Goal: Check status: Check status

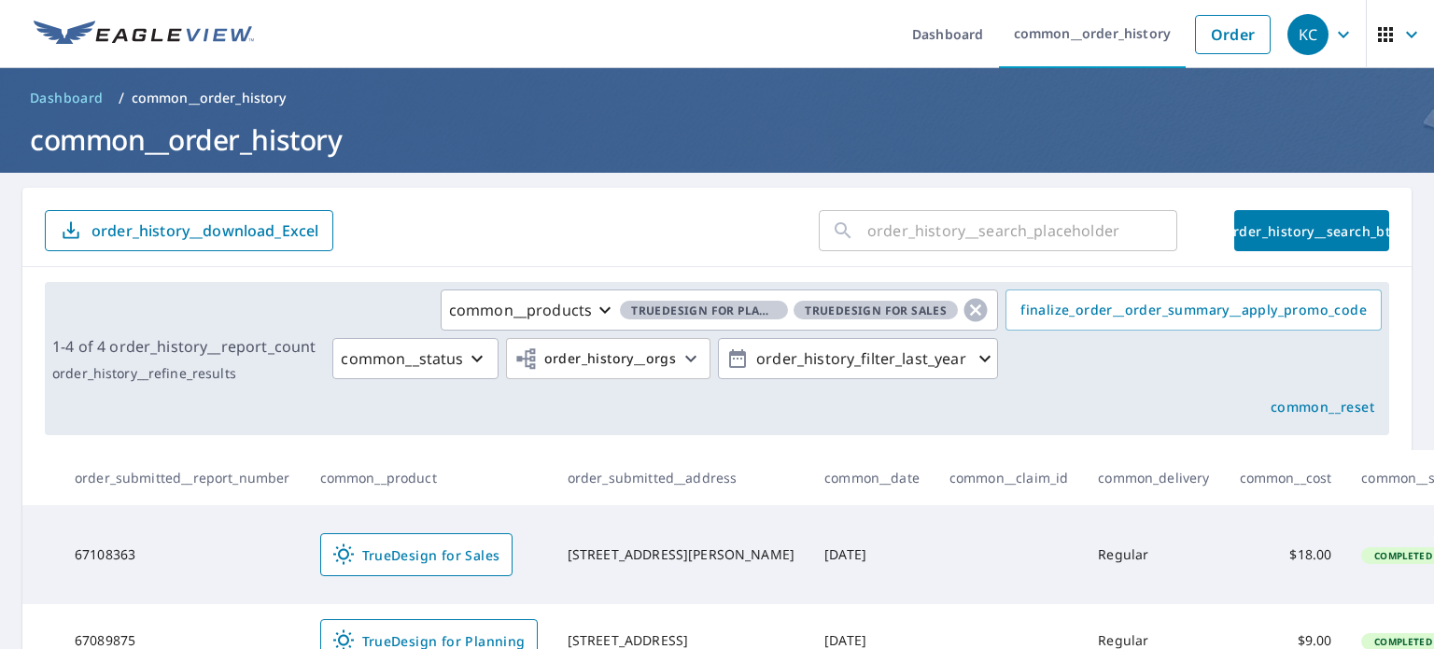
click at [544, 215] on form "​ order_history__search_btn order_history__download_Excel" at bounding box center [717, 230] width 1344 height 41
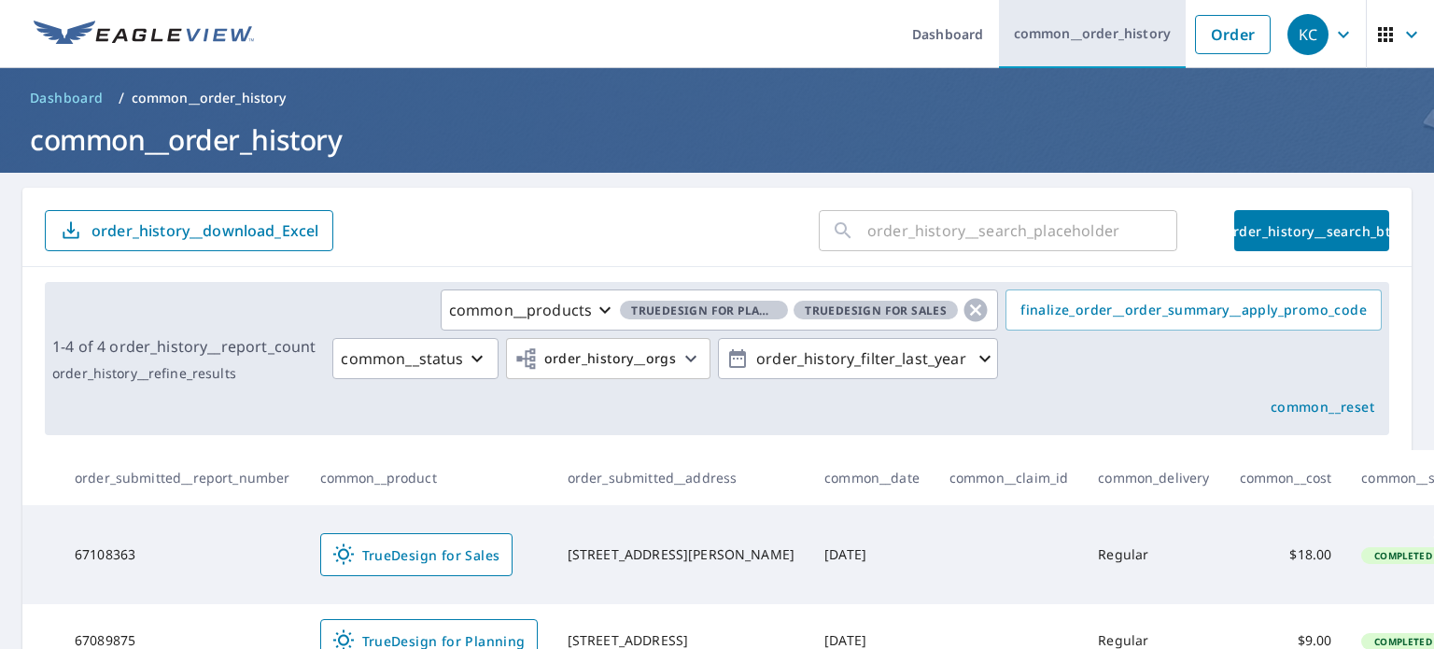
click at [1064, 32] on link "common__order_history" at bounding box center [1093, 34] width 188 height 68
click at [1113, 31] on link "common__order_history" at bounding box center [1093, 34] width 188 height 68
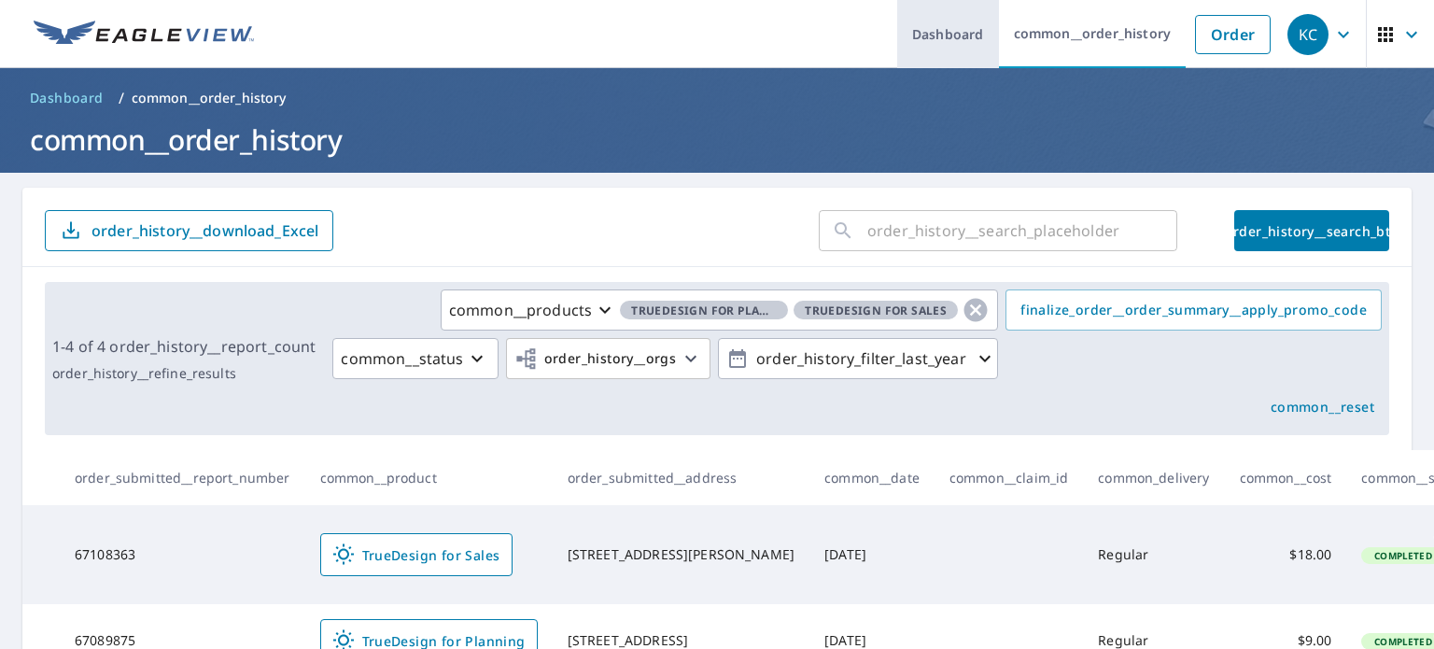
click at [918, 34] on link "Dashboard" at bounding box center [948, 34] width 102 height 68
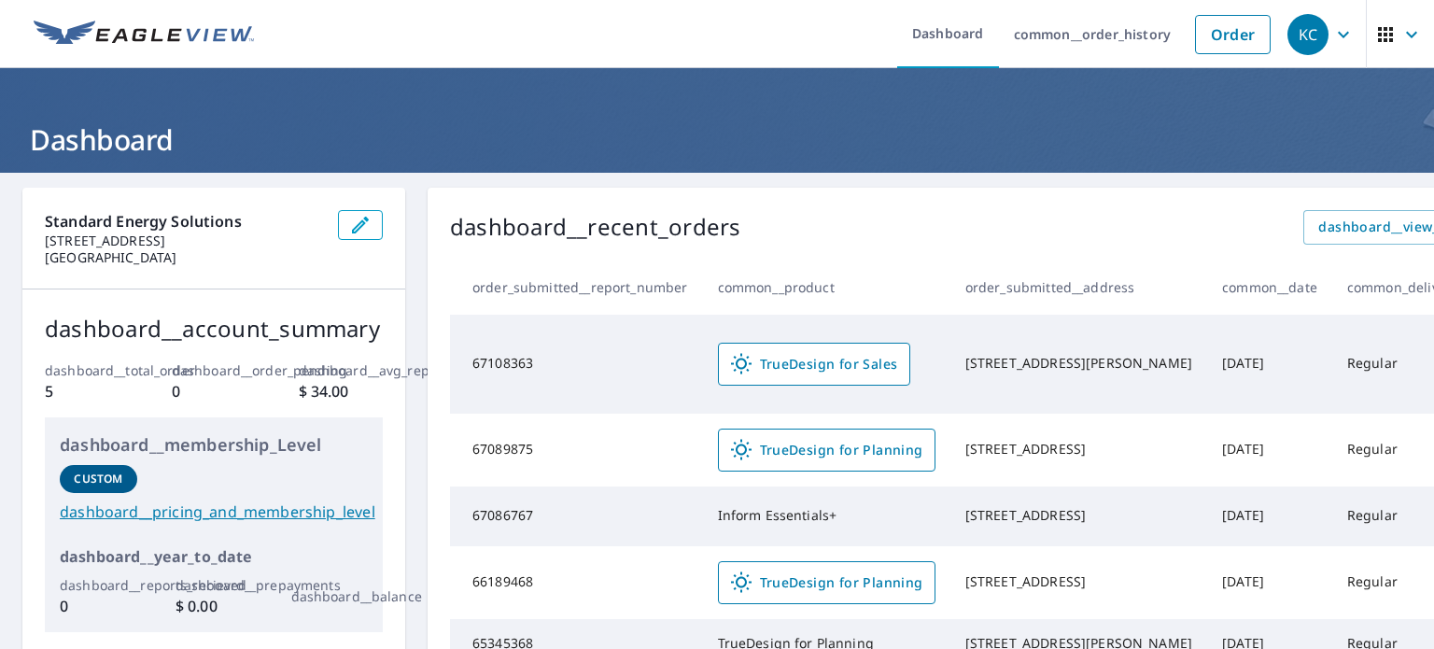
click at [1406, 32] on icon "button" at bounding box center [1411, 34] width 11 height 7
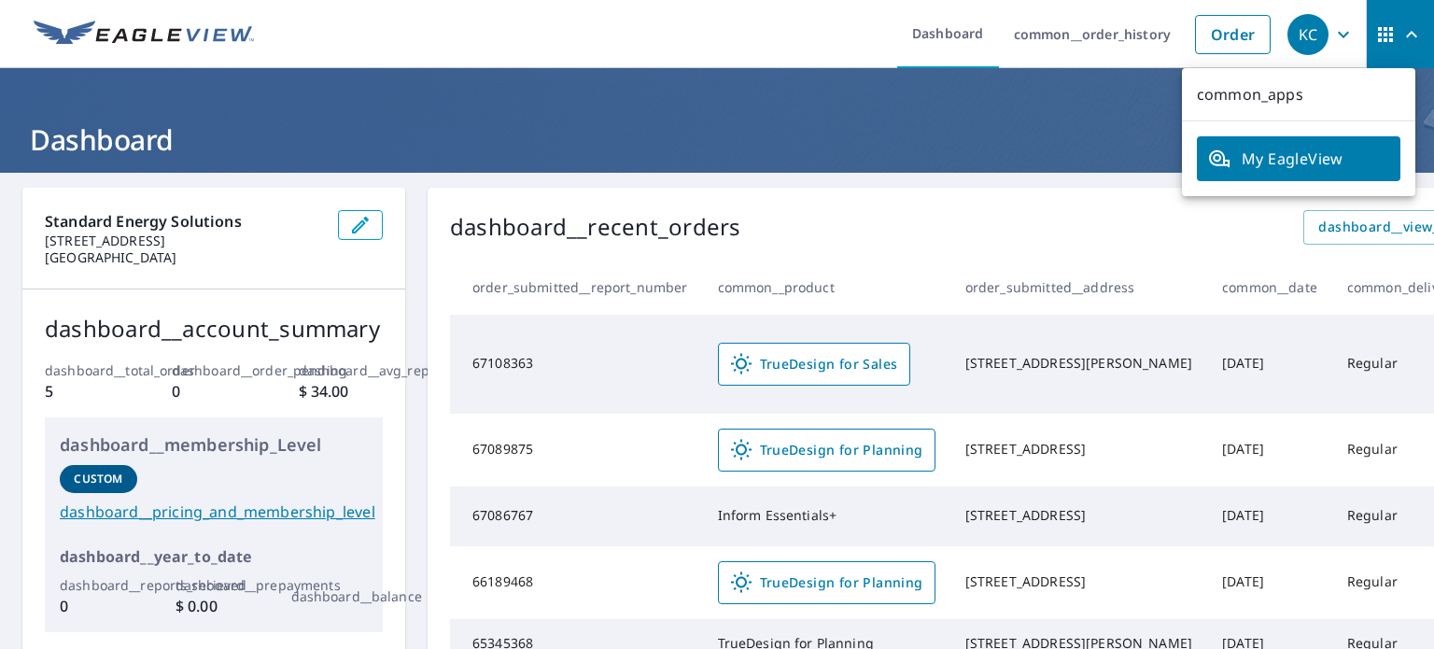
click at [753, 28] on ul "Dashboard common__order_history Order" at bounding box center [772, 34] width 1015 height 68
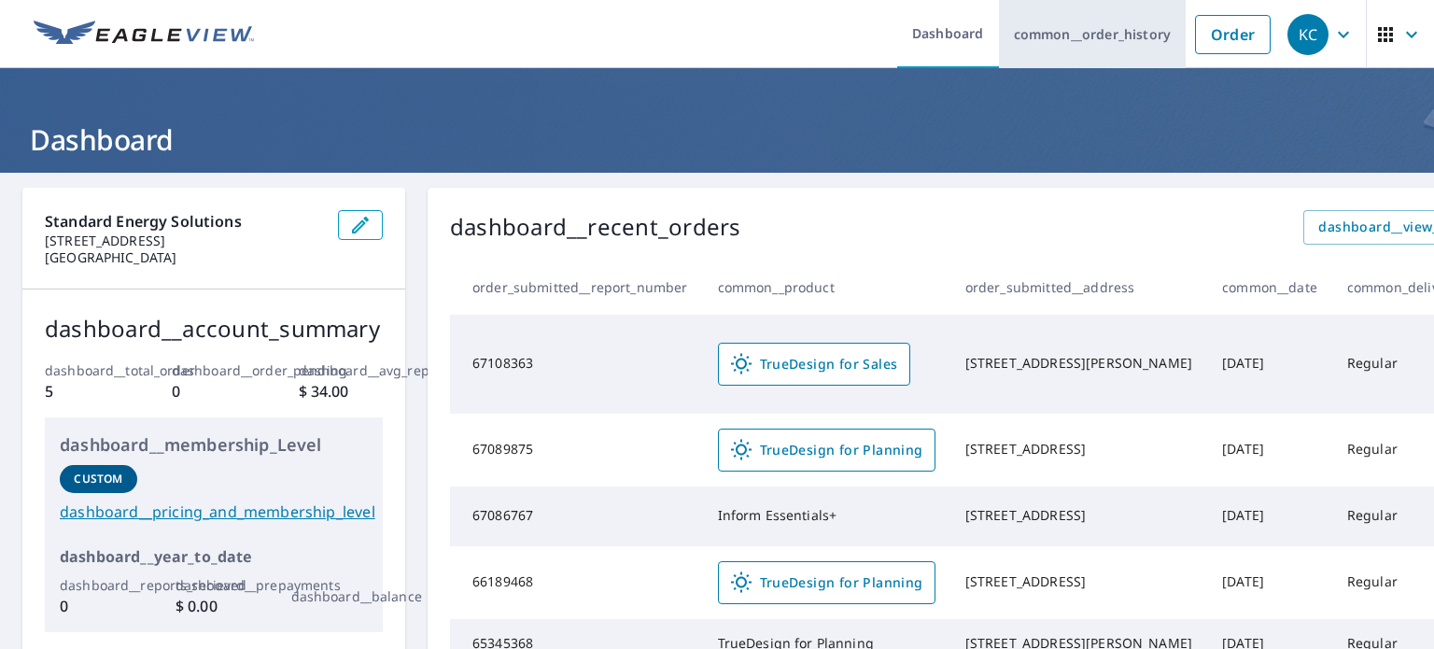
click at [1102, 31] on link "common__order_history" at bounding box center [1093, 34] width 188 height 68
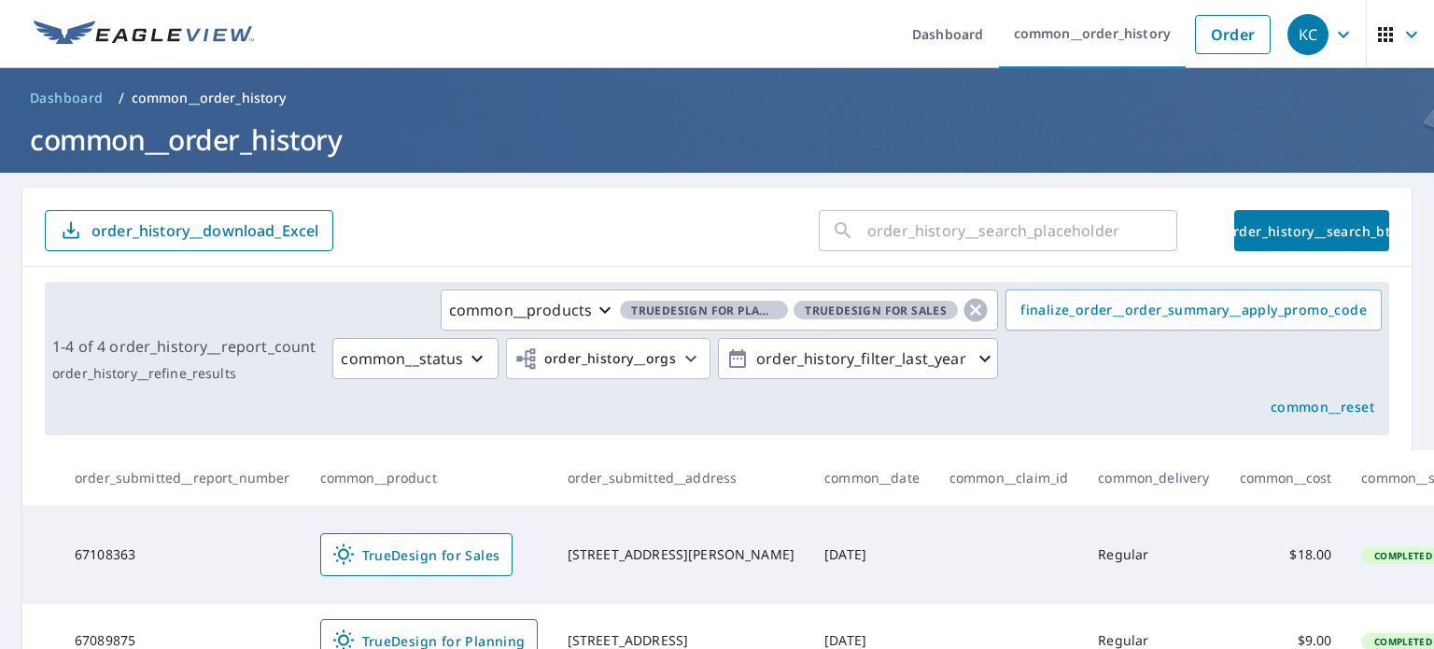
click at [1058, 361] on div "common__products TrueDesign for Planning TrueDesign for Sales common__status or…" at bounding box center [852, 358] width 1059 height 138
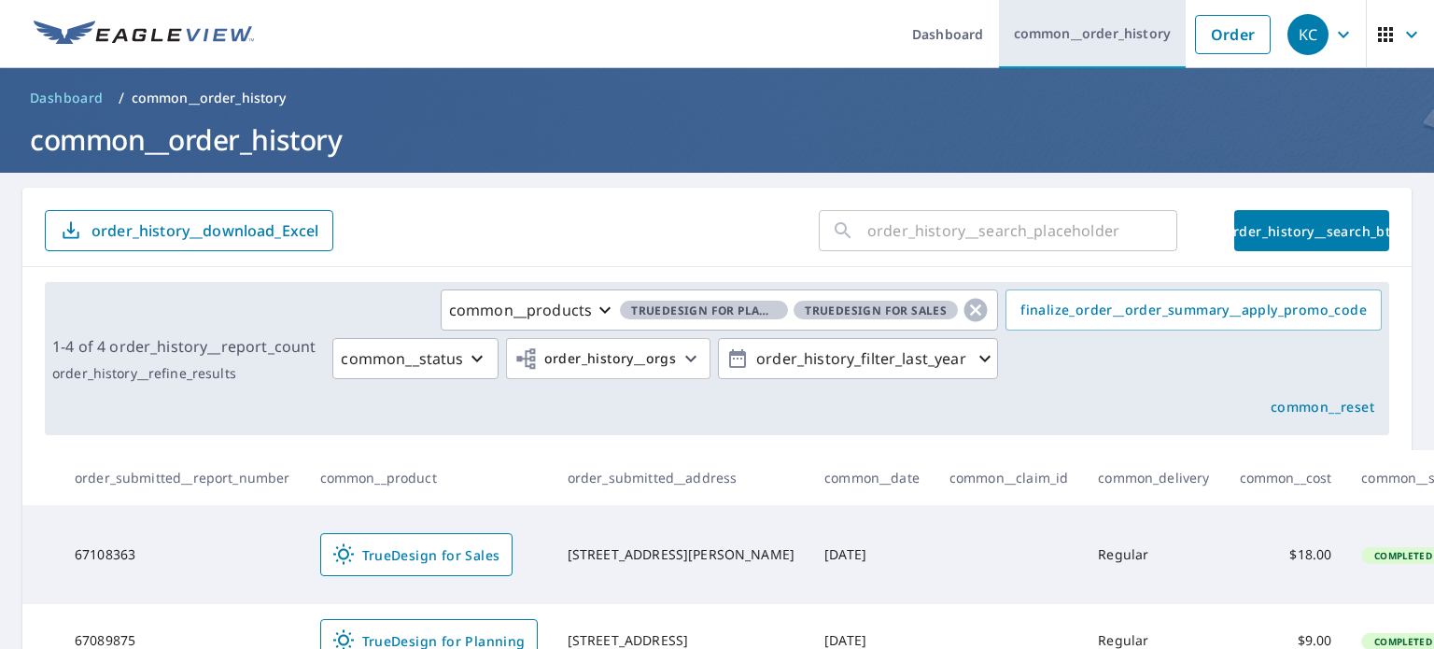
click at [1074, 36] on link "common__order_history" at bounding box center [1093, 34] width 188 height 68
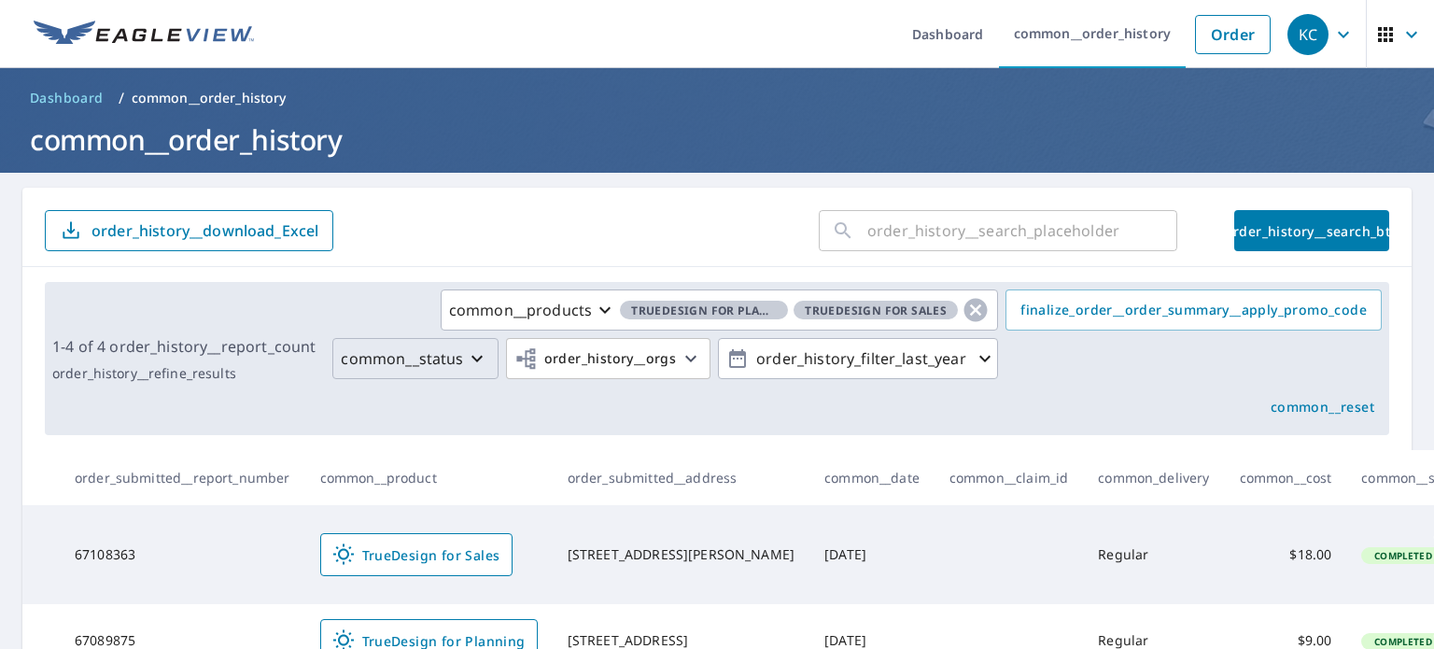
click at [476, 358] on icon "button" at bounding box center [477, 358] width 22 height 22
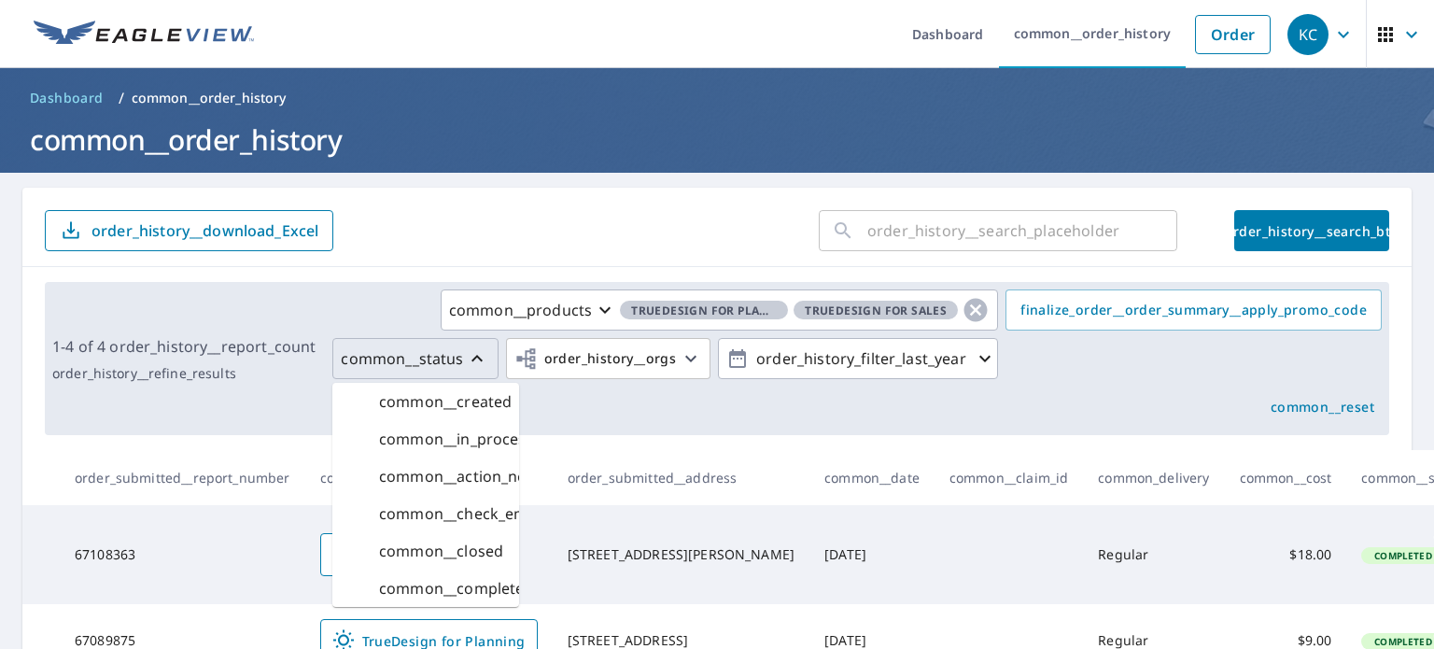
click at [622, 420] on div "common__products TrueDesign for Planning TrueDesign for Sales common__status co…" at bounding box center [852, 358] width 1059 height 138
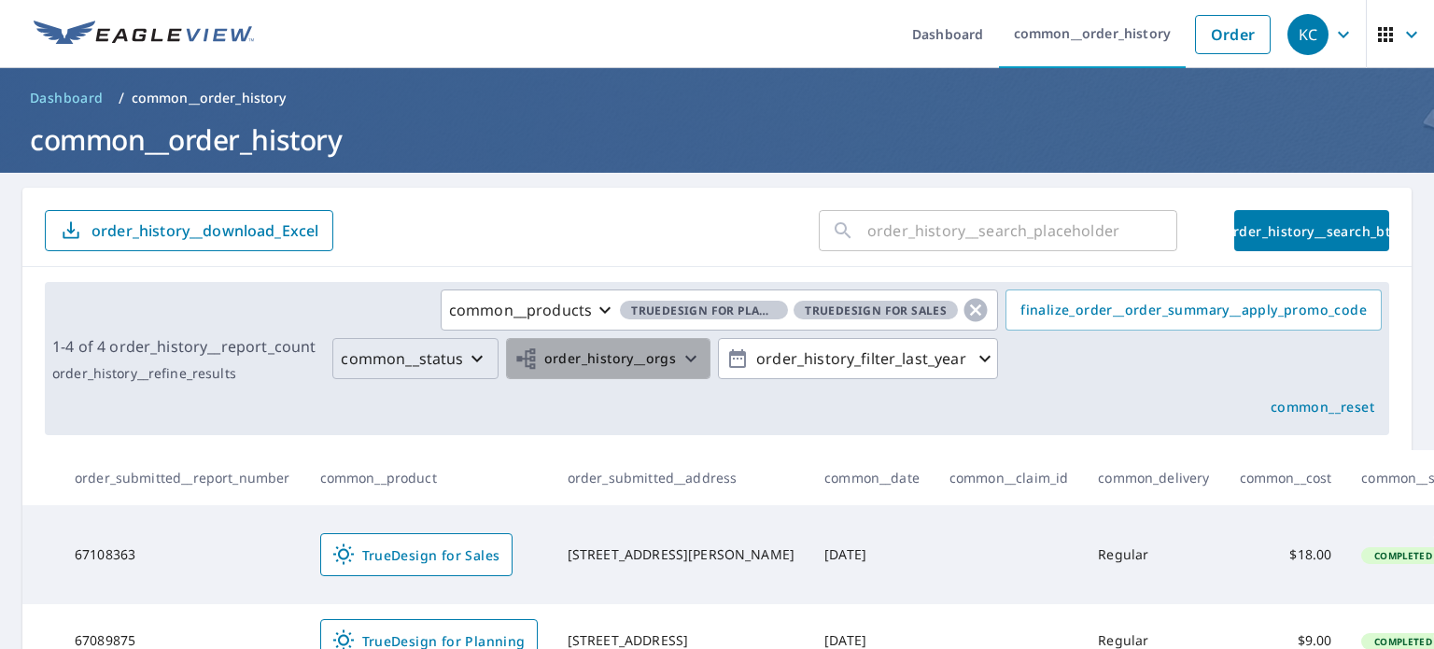
click at [689, 358] on icon "button" at bounding box center [691, 358] width 22 height 22
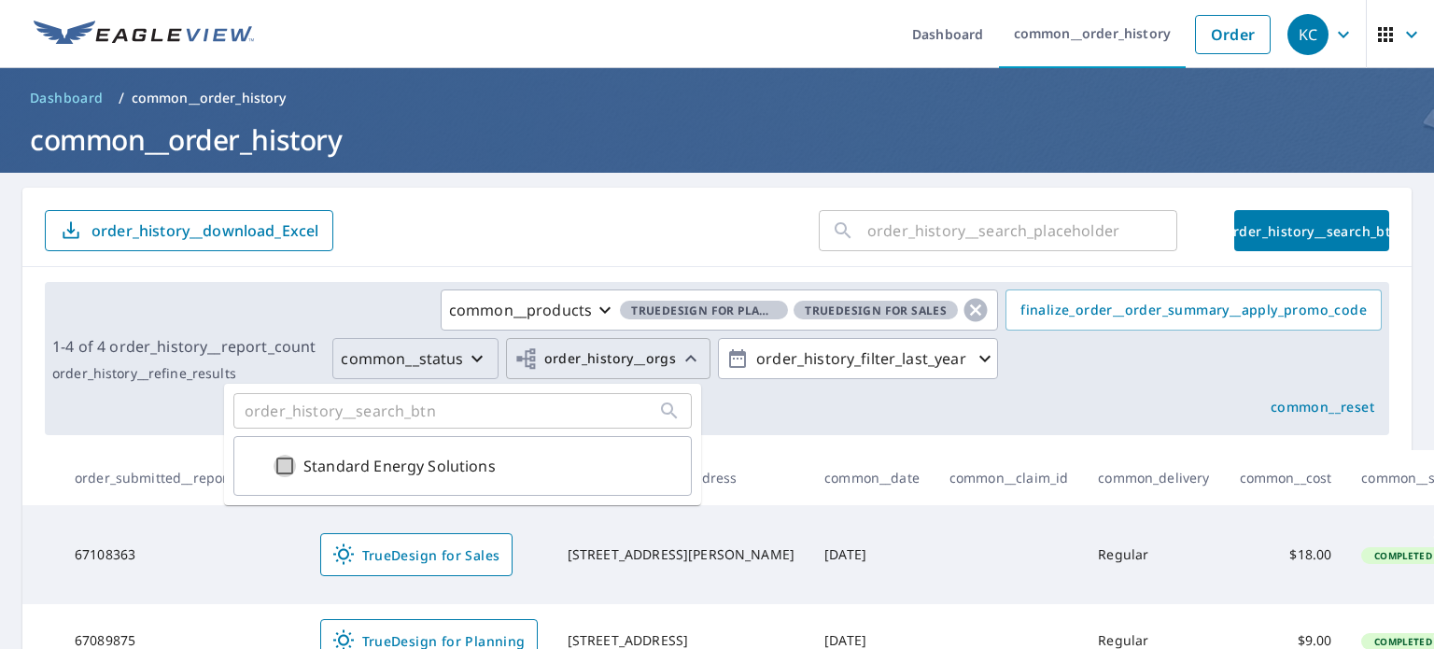
click at [289, 466] on input "Standard Energy Solutions" at bounding box center [285, 466] width 22 height 22
checkbox input "true"
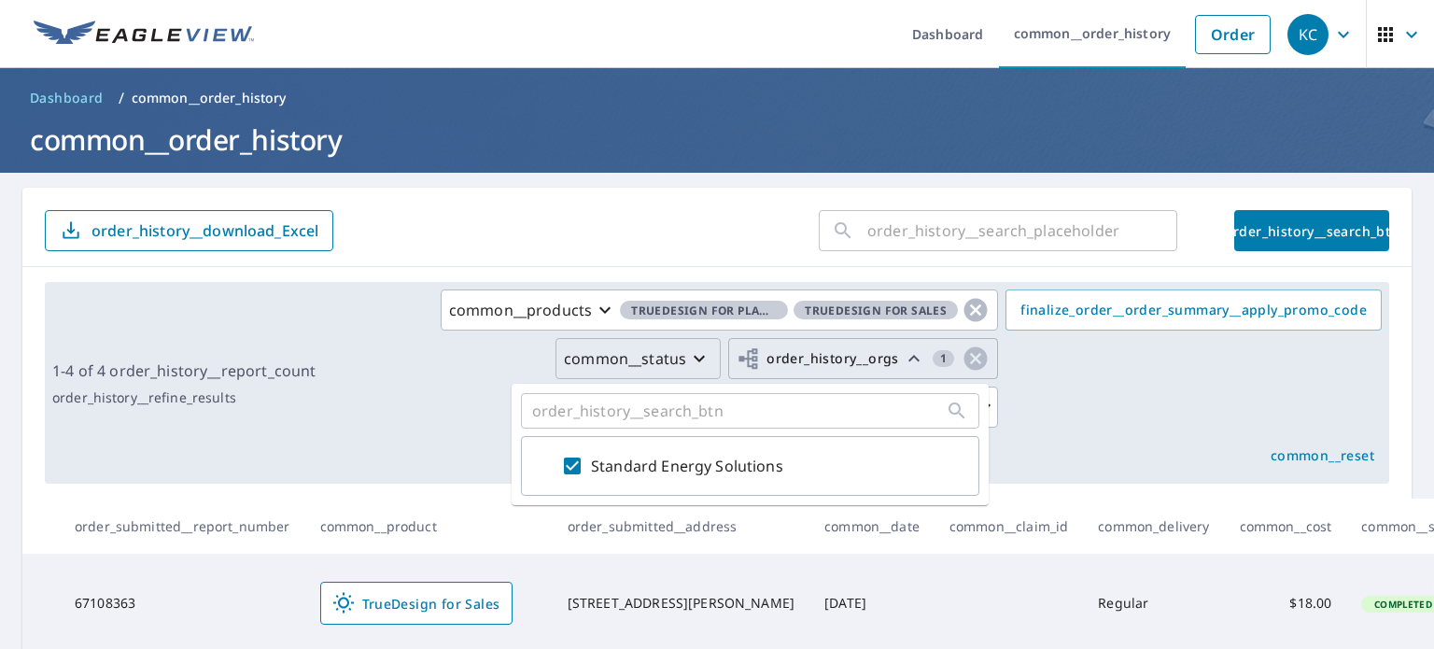
scroll to position [187, 0]
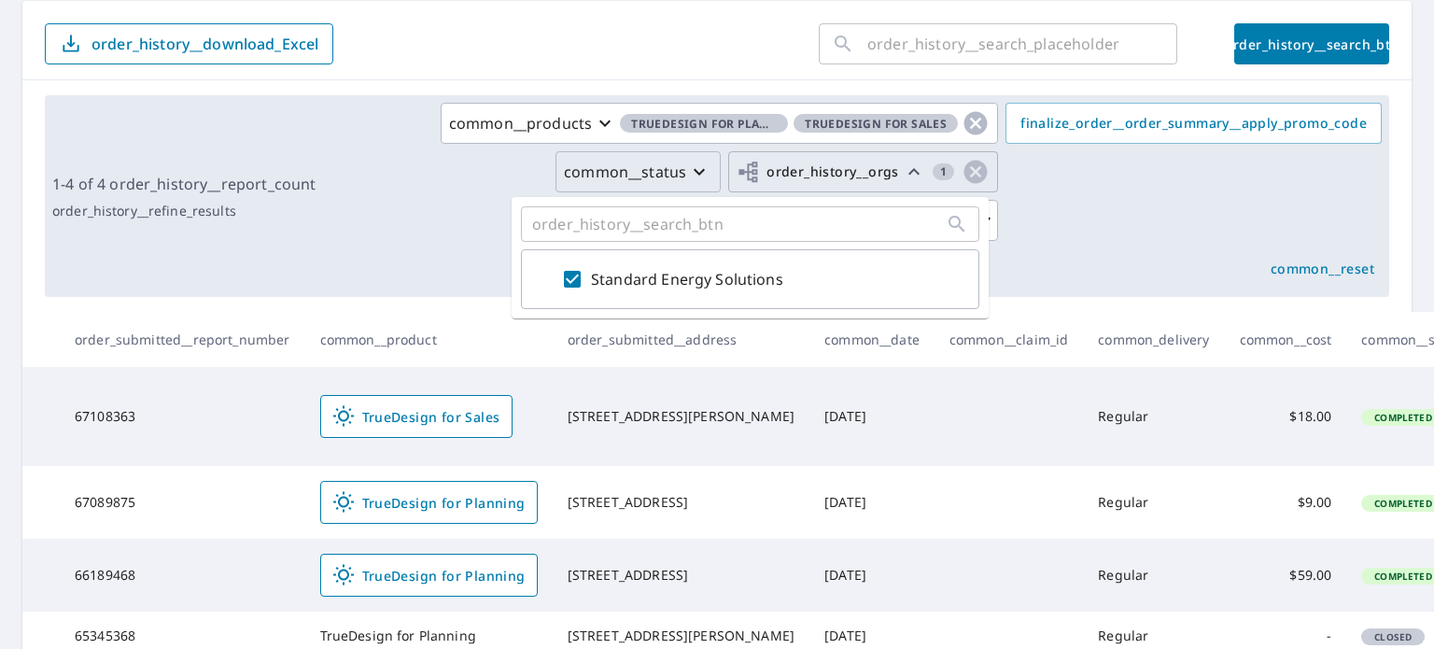
click at [1094, 218] on div "common__products TrueDesign for Planning TrueDesign for Sales common__status or…" at bounding box center [852, 196] width 1059 height 187
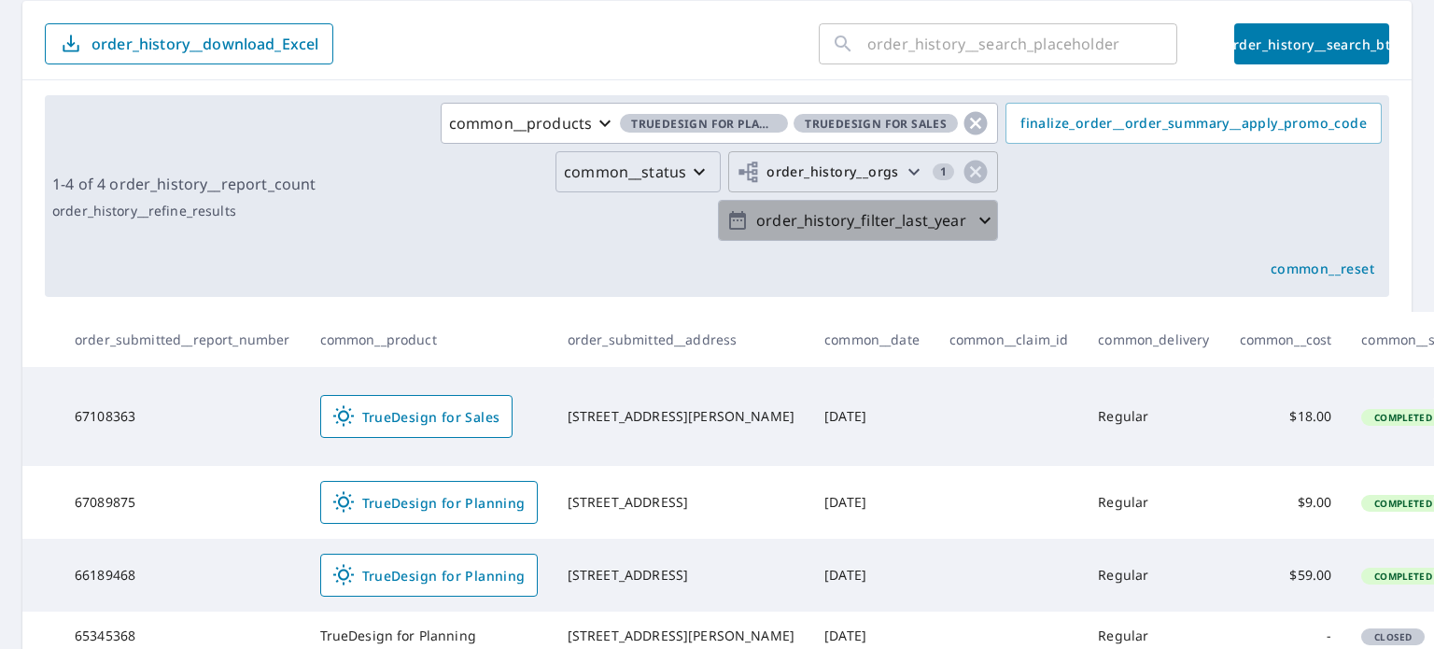
click at [979, 220] on icon "button" at bounding box center [984, 220] width 11 height 7
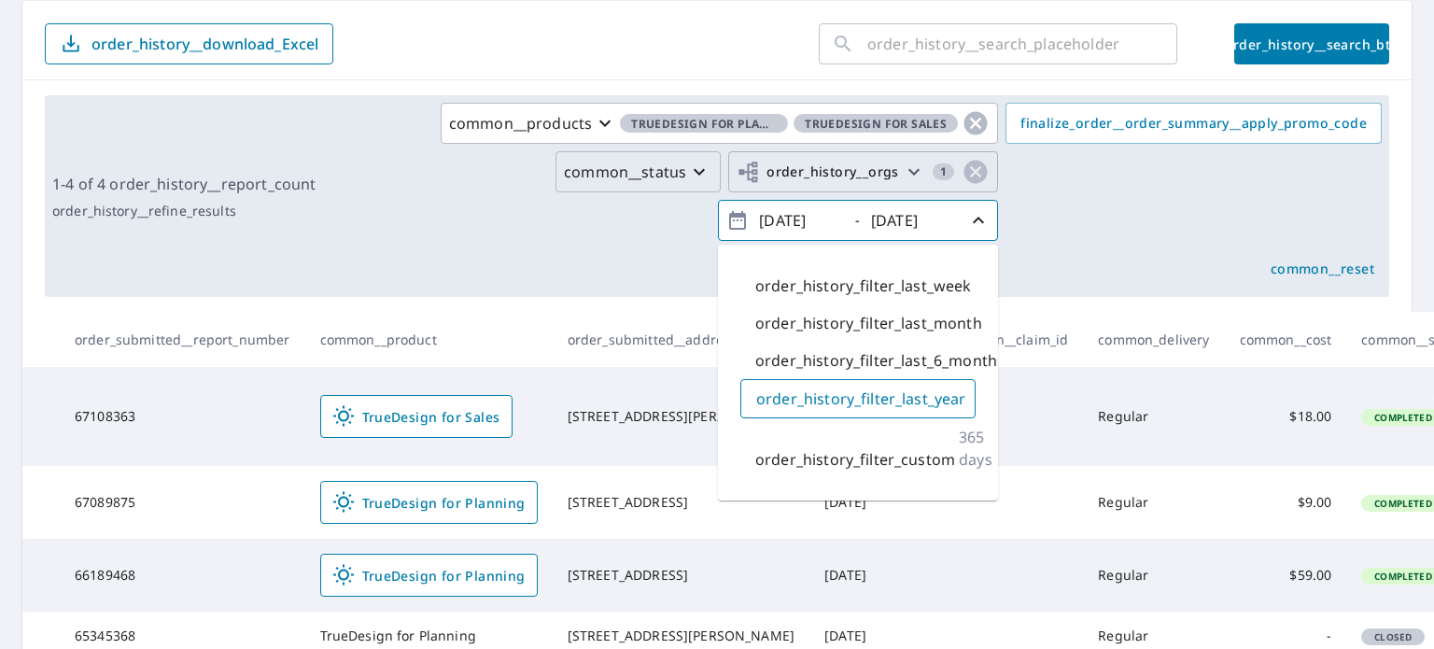
click at [1116, 225] on div "common__products TrueDesign for Planning TrueDesign for Sales common__status or…" at bounding box center [852, 196] width 1059 height 187
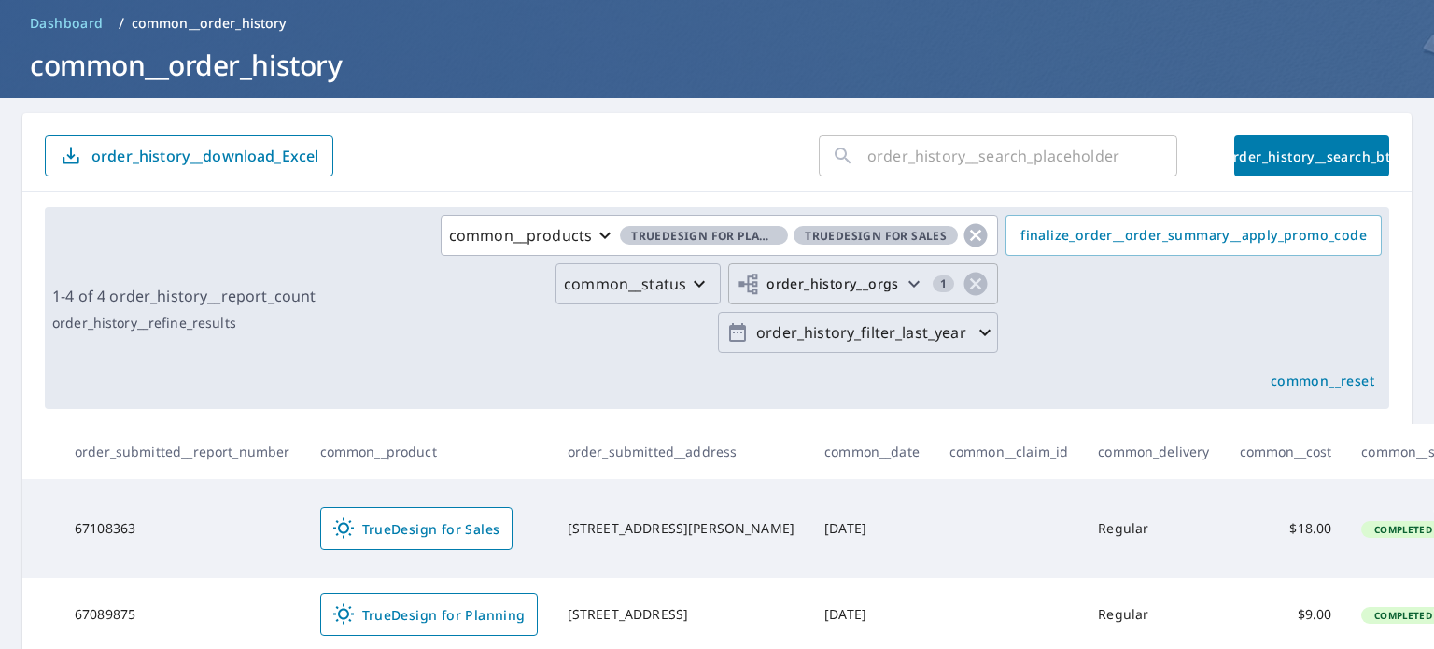
scroll to position [0, 0]
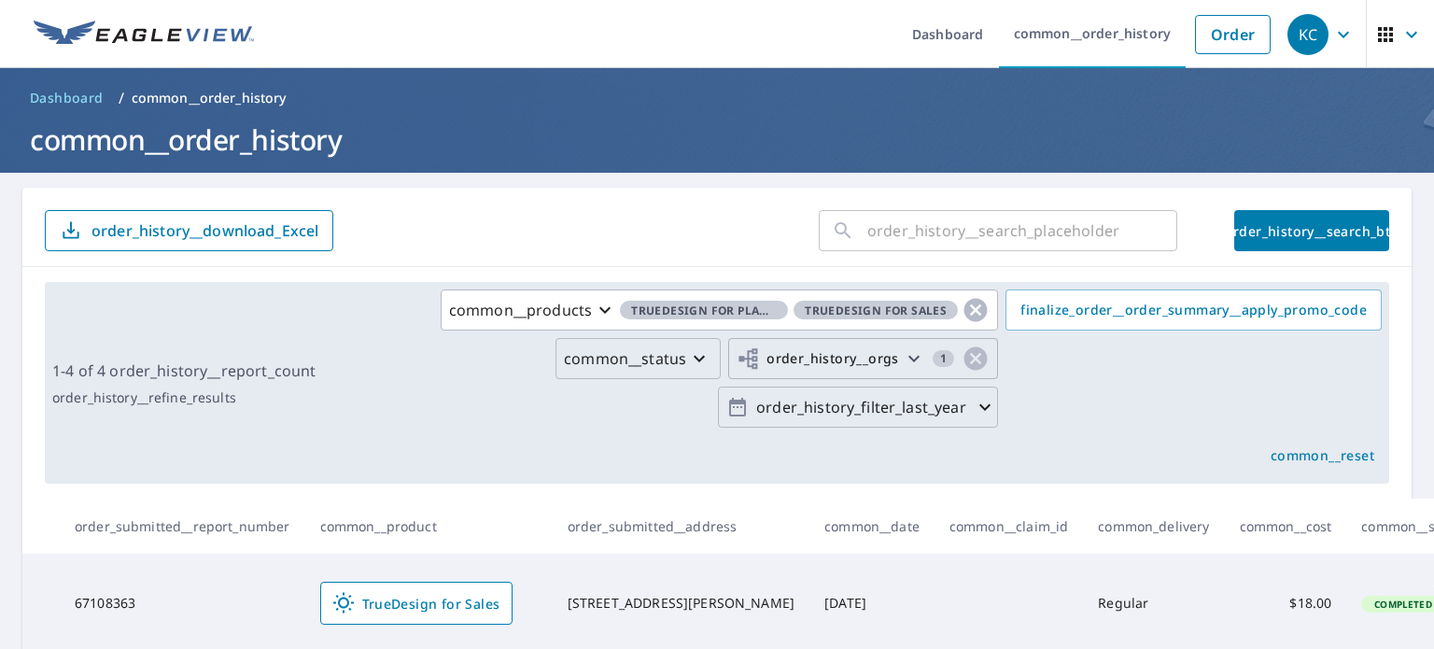
click at [1262, 232] on span "order_history__search_btn" at bounding box center [1311, 231] width 125 height 18
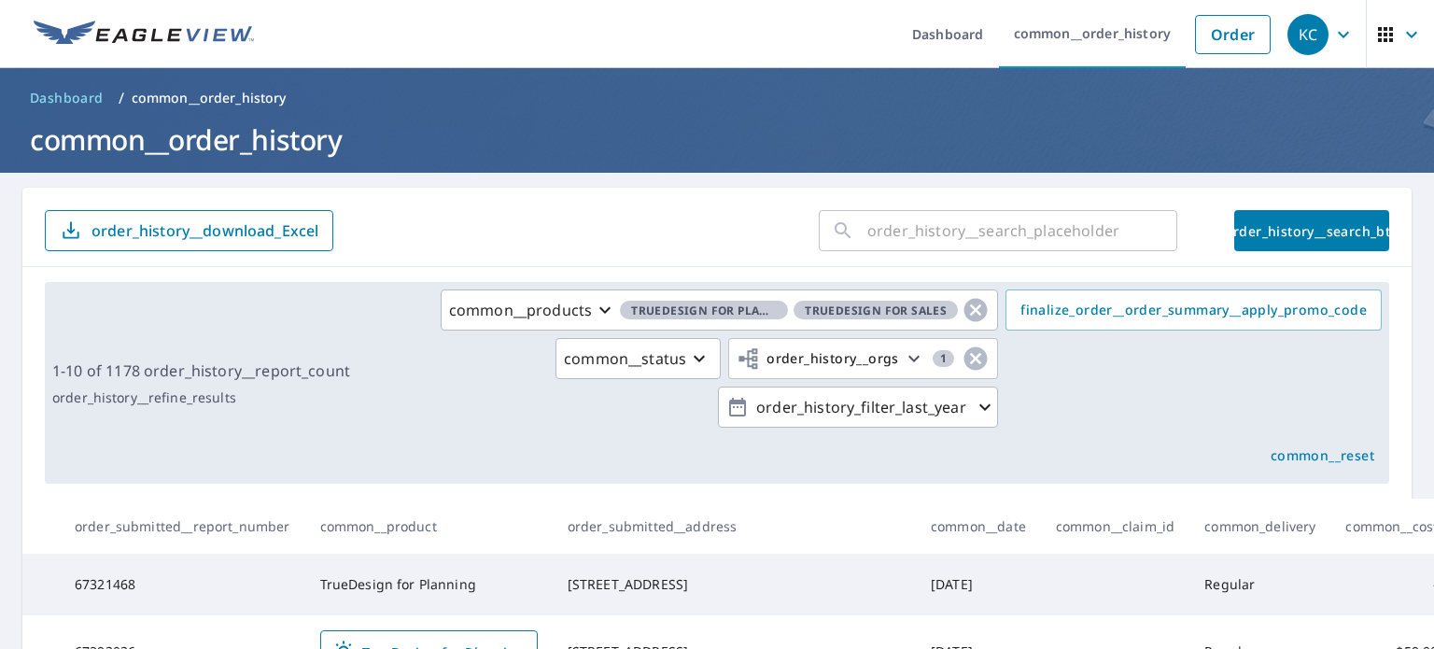
click at [699, 32] on ul "Dashboard common__order_history Order" at bounding box center [772, 34] width 1015 height 68
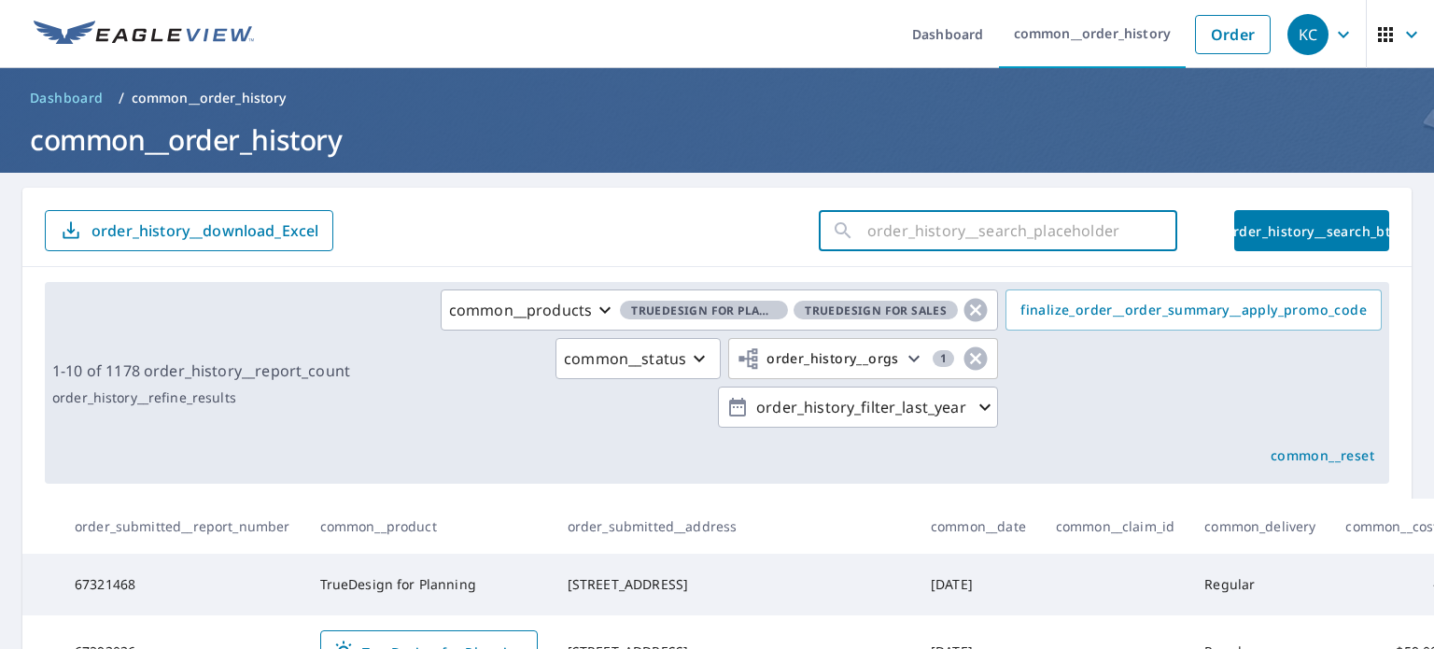
click at [890, 230] on input "text" at bounding box center [1022, 230] width 310 height 52
type input "[GEOGRAPHIC_DATA]"
click button "order_history__search_btn" at bounding box center [1311, 230] width 155 height 41
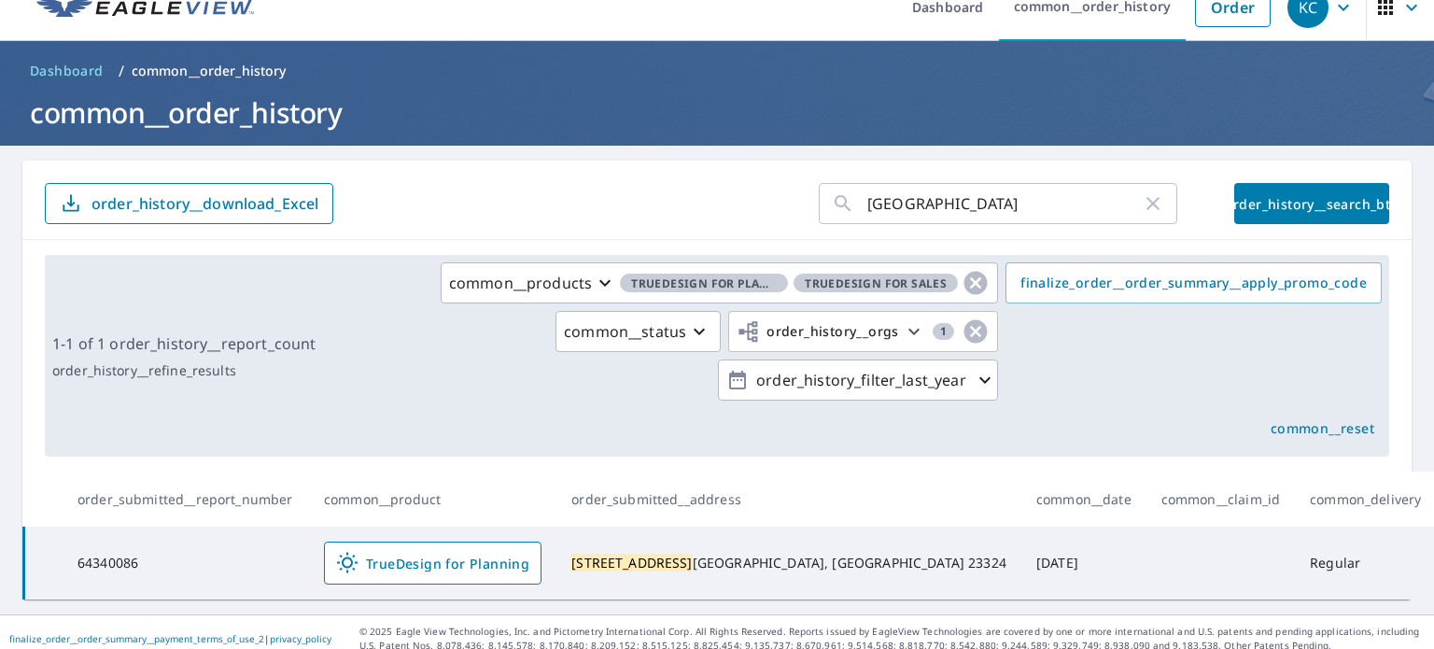
scroll to position [53, 0]
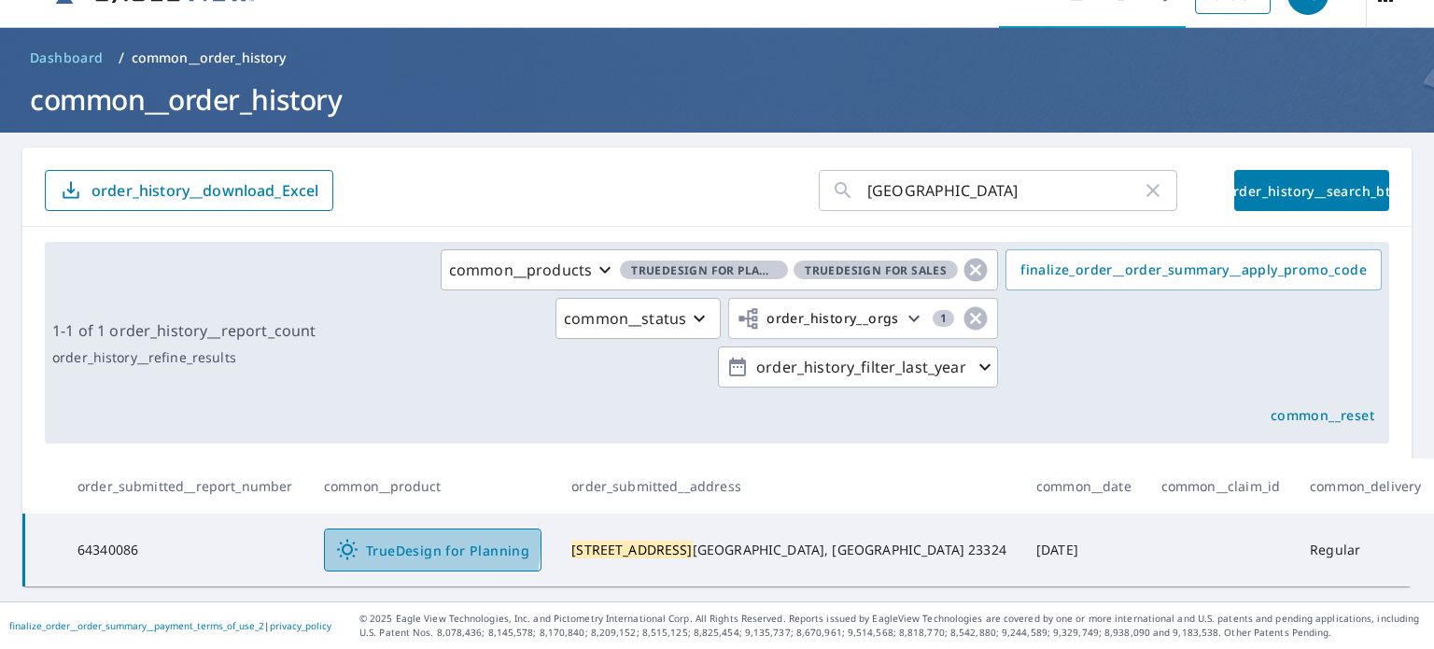
click at [367, 539] on span "TrueDesign for Planning" at bounding box center [432, 550] width 193 height 22
